Goal: Task Accomplishment & Management: Manage account settings

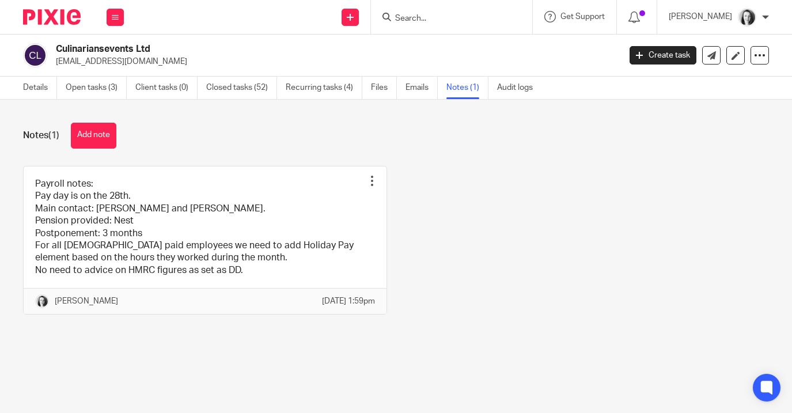
click at [409, 26] on div at bounding box center [451, 17] width 161 height 34
click at [414, 16] on input "Search" at bounding box center [446, 19] width 104 height 10
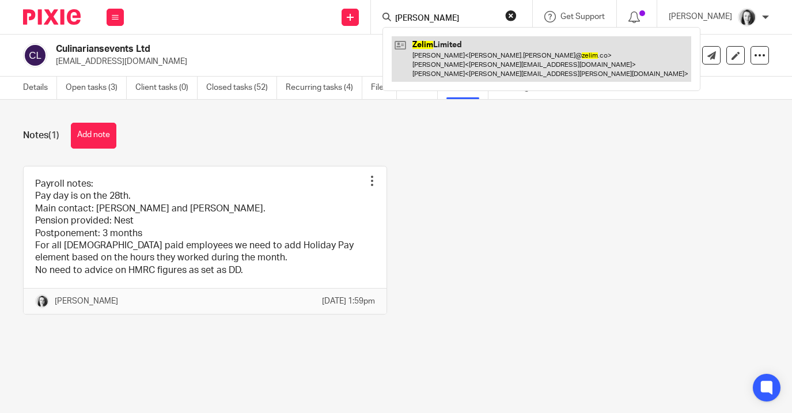
type input "zelin"
click at [444, 53] on link at bounding box center [540, 58] width 299 height 45
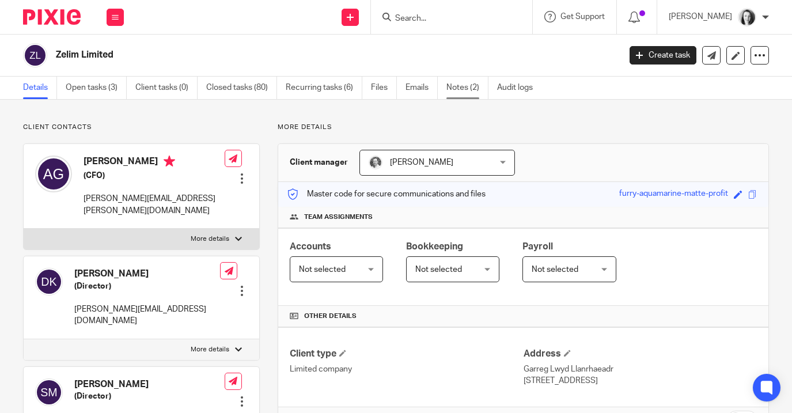
click at [454, 90] on link "Notes (2)" at bounding box center [467, 88] width 42 height 22
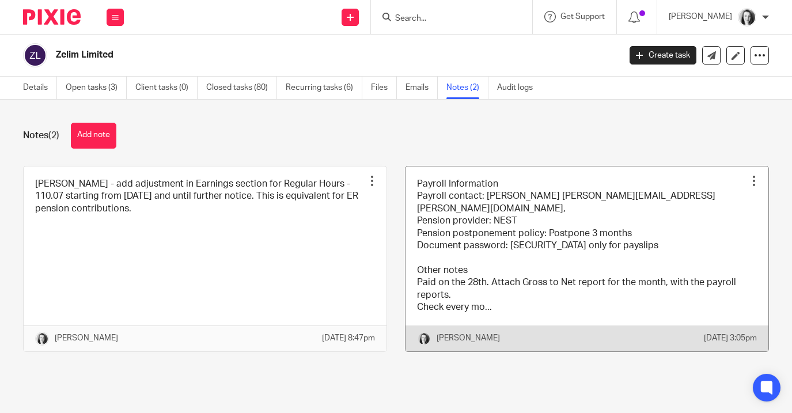
click at [537, 258] on link at bounding box center [586, 258] width 363 height 185
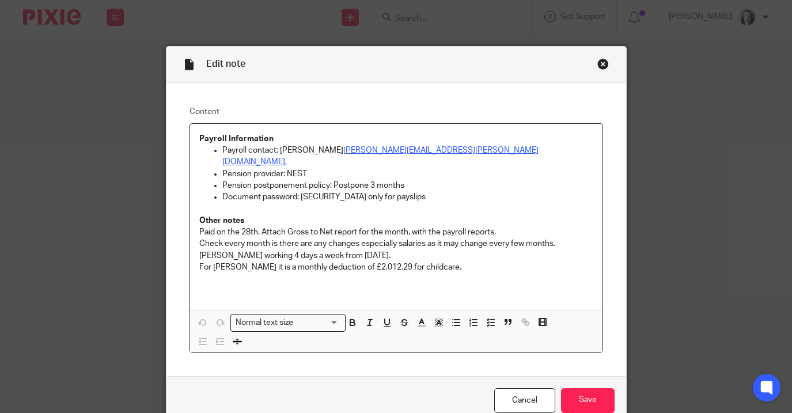
click at [461, 261] on p "For Rory Hughes it is a monthly deduction of £2,012.29 for childcare." at bounding box center [396, 267] width 394 height 12
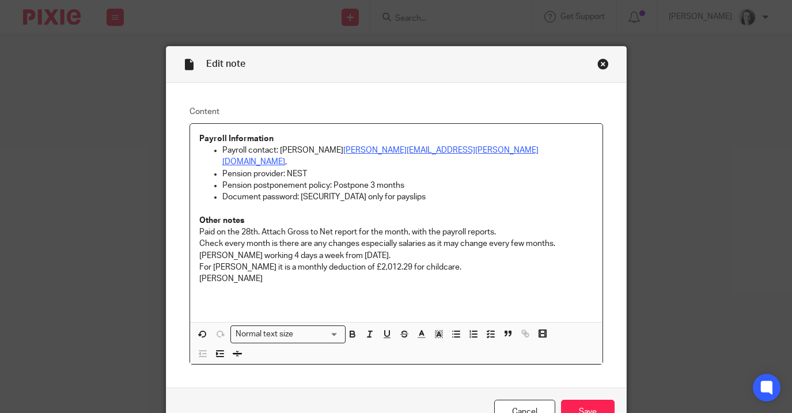
click at [223, 273] on p "Eden kwiecinska" at bounding box center [396, 279] width 394 height 12
click at [277, 273] on p "Eden Kwiecinska" at bounding box center [396, 279] width 394 height 12
click at [277, 273] on p "Eden Kwiecinska - ER needs to be adjusted" at bounding box center [396, 279] width 394 height 12
click at [267, 273] on p "Eden Kwiecinska - ER has beed needs to be adjusted" at bounding box center [396, 279] width 394 height 12
click at [350, 273] on p "Eden Kwiecinska - additional ER has beed needs to be adjusted" at bounding box center [396, 279] width 394 height 12
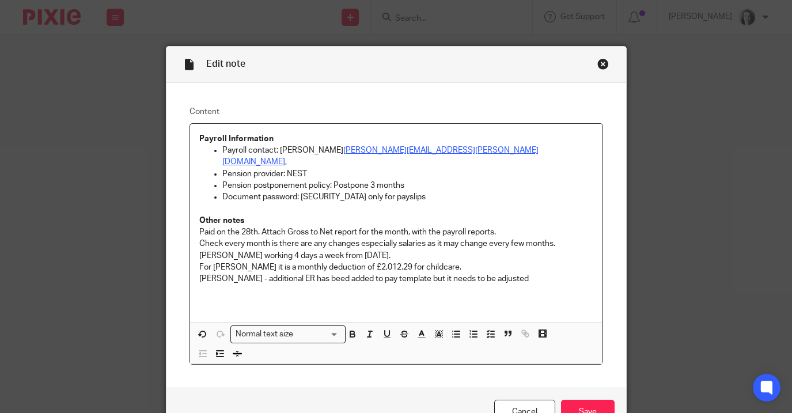
click at [541, 273] on p "Eden Kwiecinska - additional ER has beed added to pay template but it needs to …" at bounding box center [396, 279] width 394 height 12
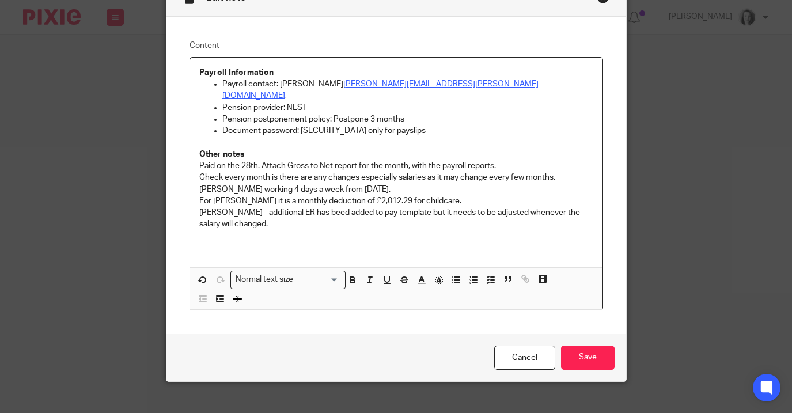
scroll to position [70, 0]
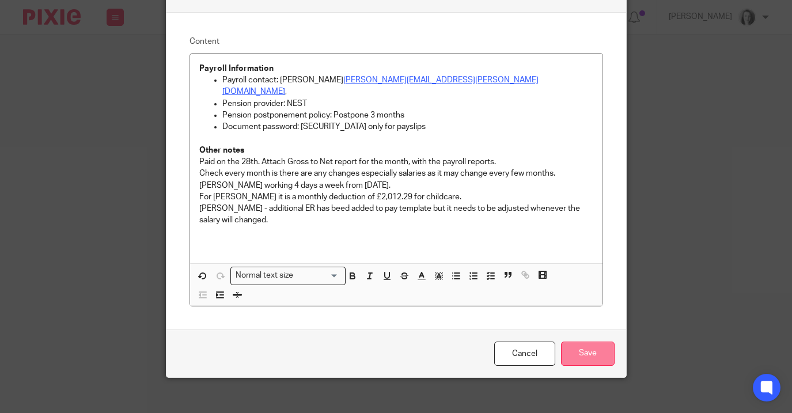
click at [580, 342] on input "Save" at bounding box center [588, 353] width 54 height 25
